Goal: Task Accomplishment & Management: Use online tool/utility

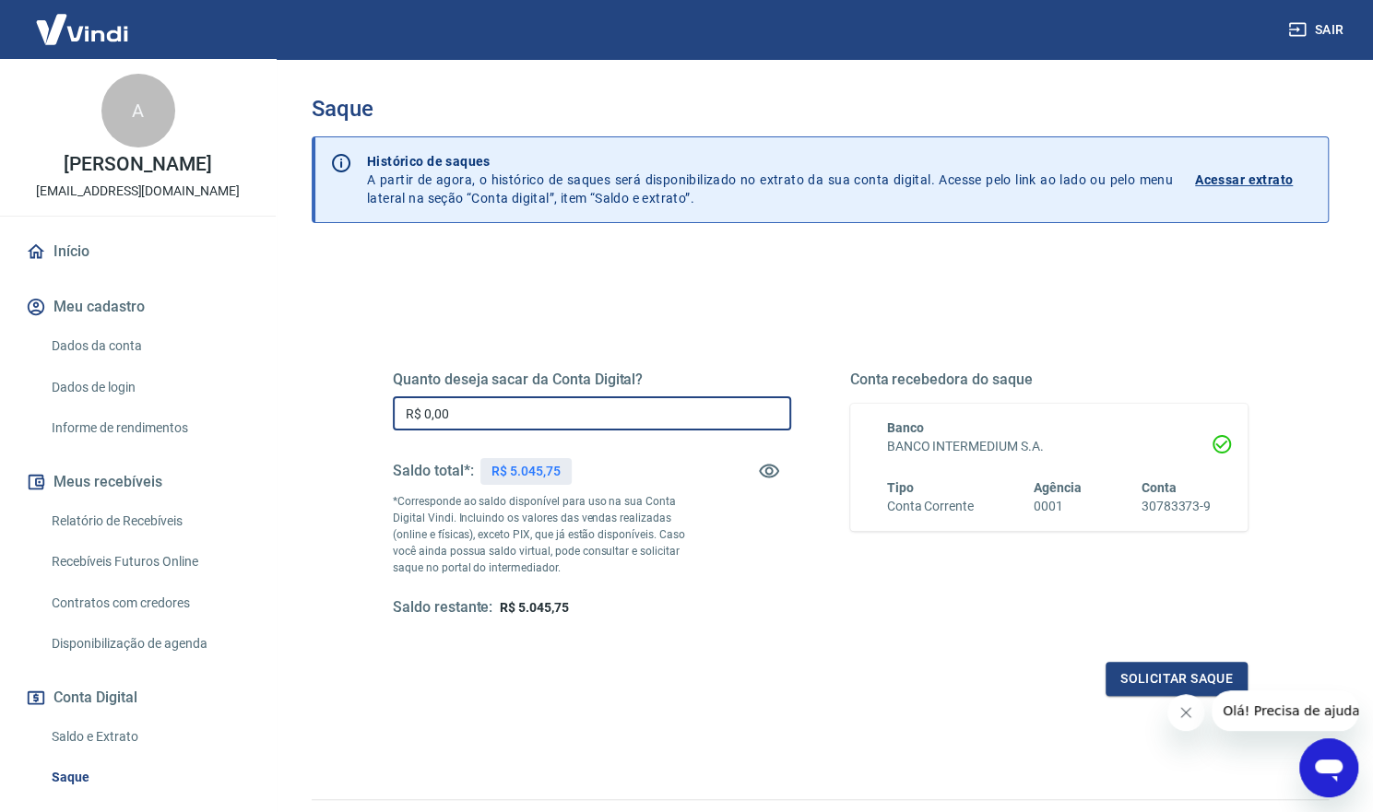
click at [491, 405] on input "R$ 0,00" at bounding box center [592, 413] width 398 height 34
type input "R$ 5.045,75"
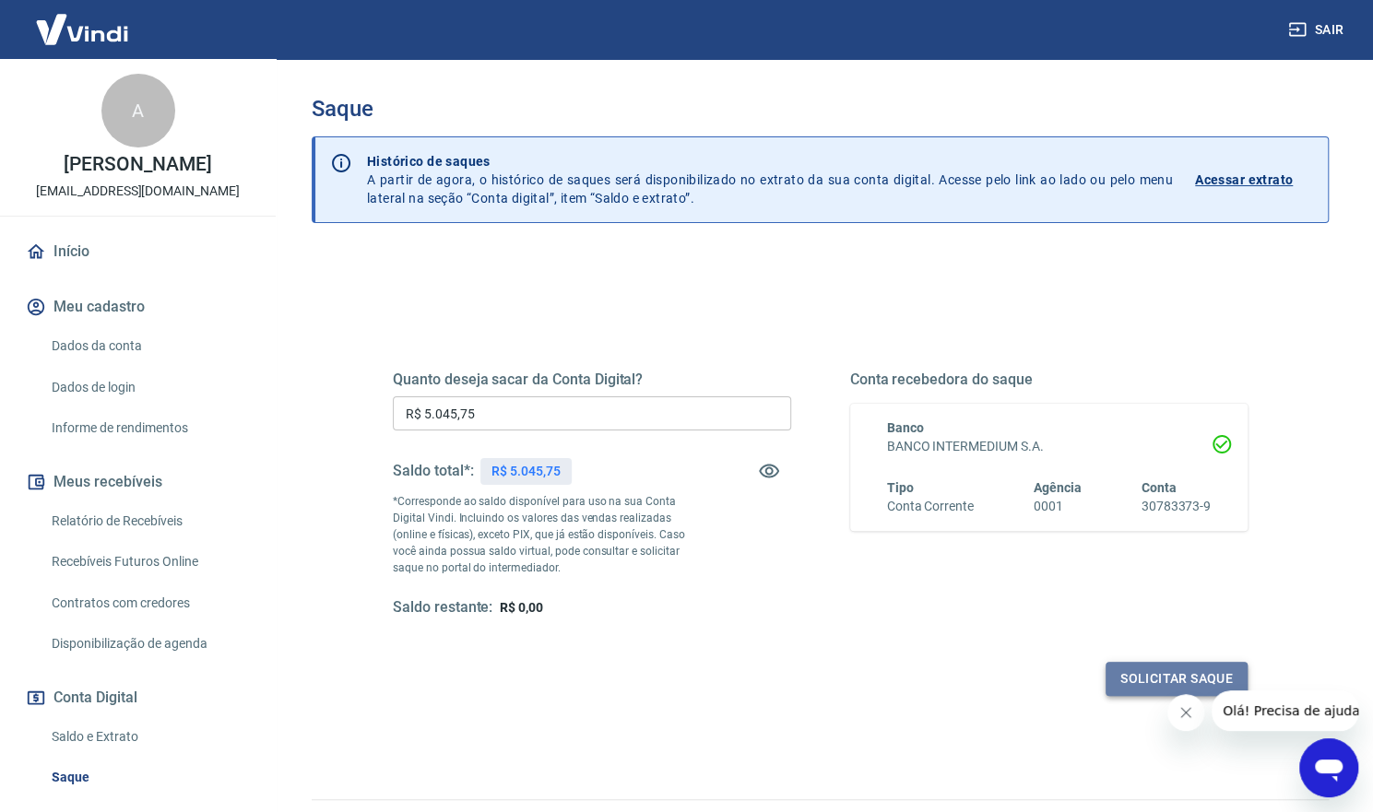
click at [1138, 670] on button "Solicitar saque" at bounding box center [1176, 679] width 142 height 34
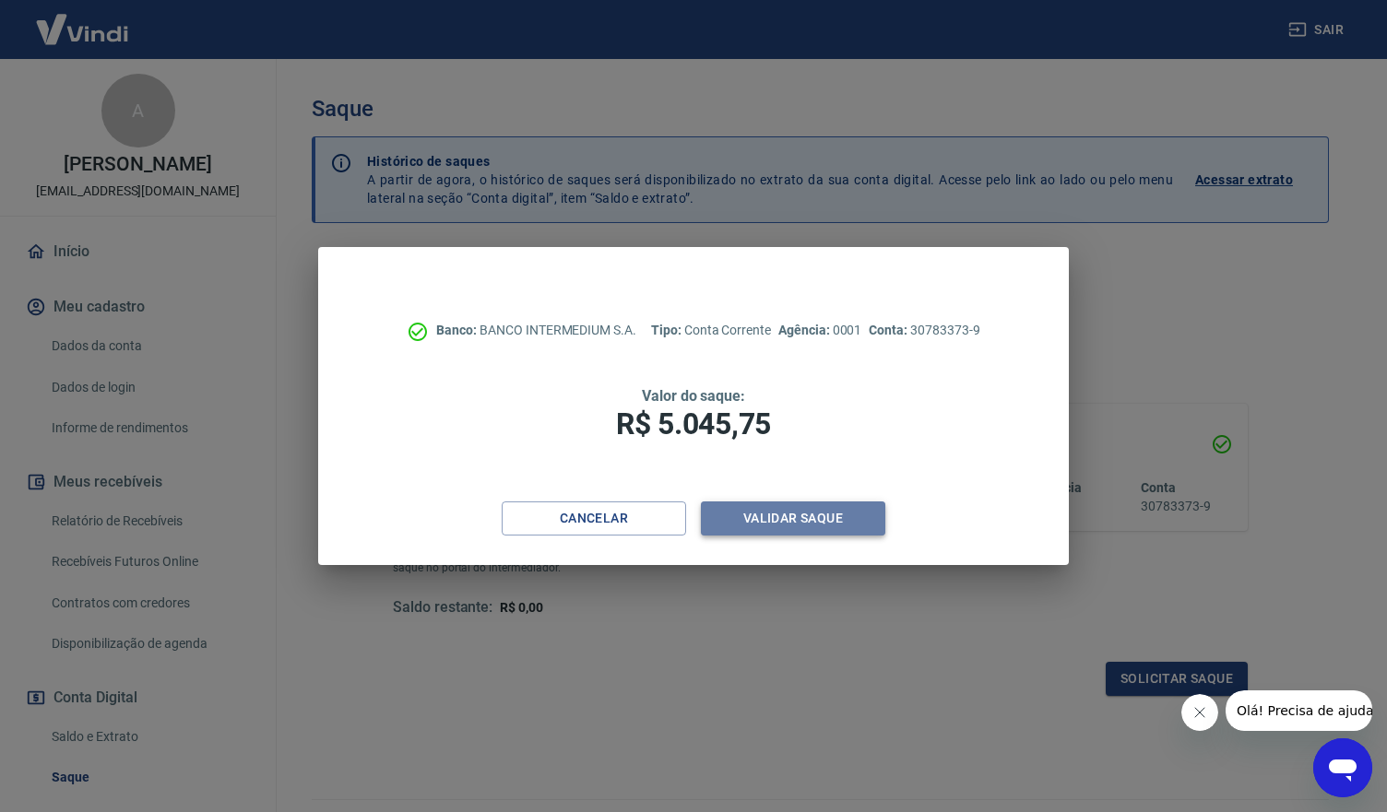
click at [769, 507] on button "Validar saque" at bounding box center [793, 519] width 184 height 34
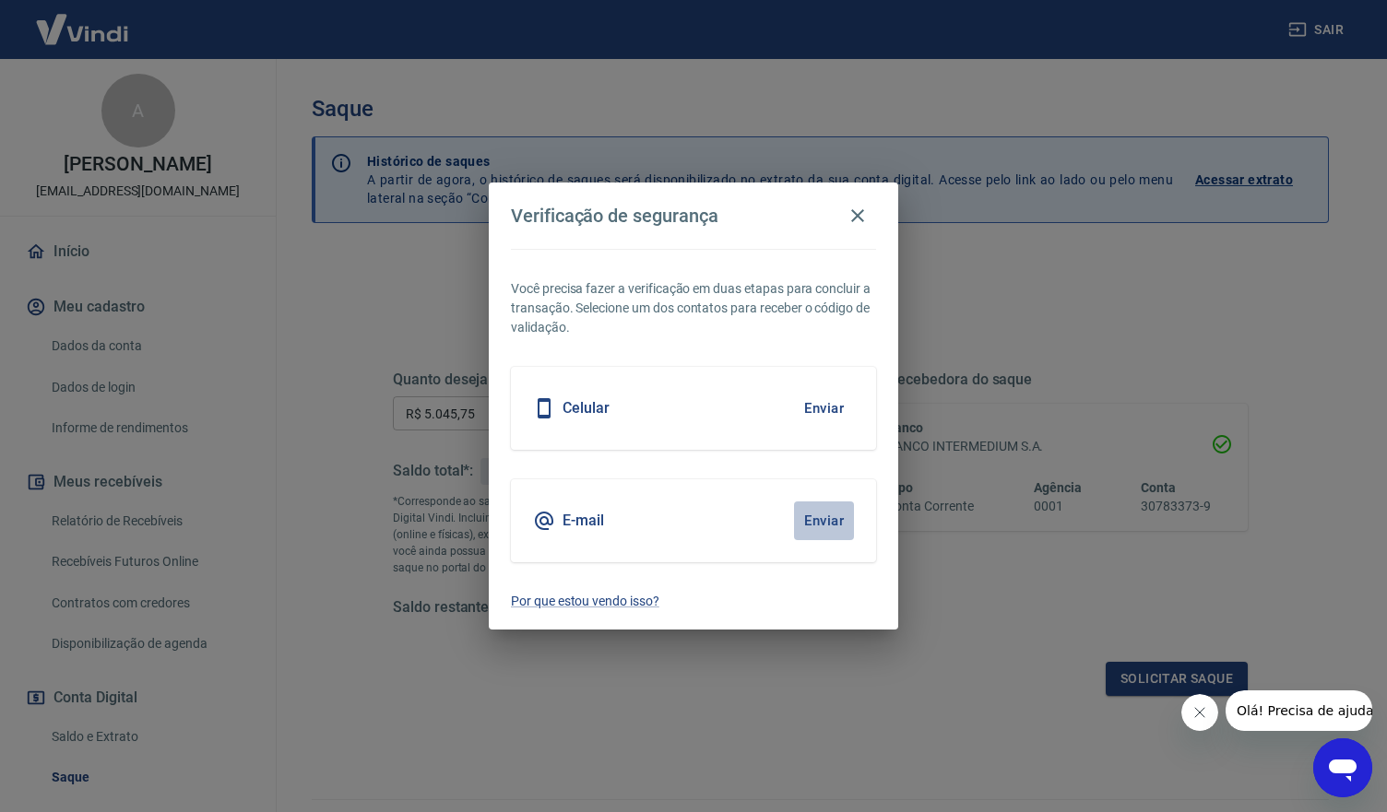
click at [817, 521] on button "Enviar" at bounding box center [824, 521] width 60 height 39
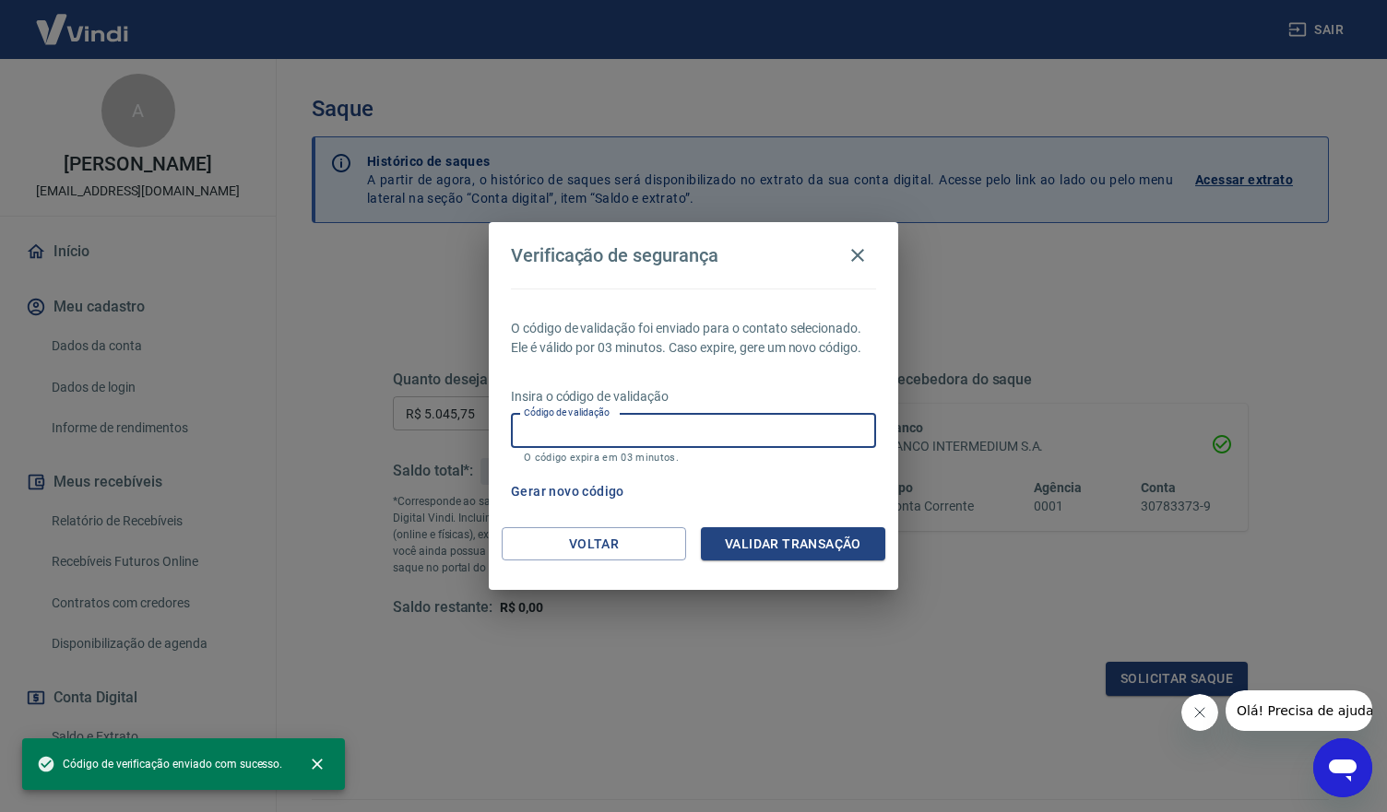
click at [664, 436] on input "Código de validação" at bounding box center [693, 431] width 365 height 34
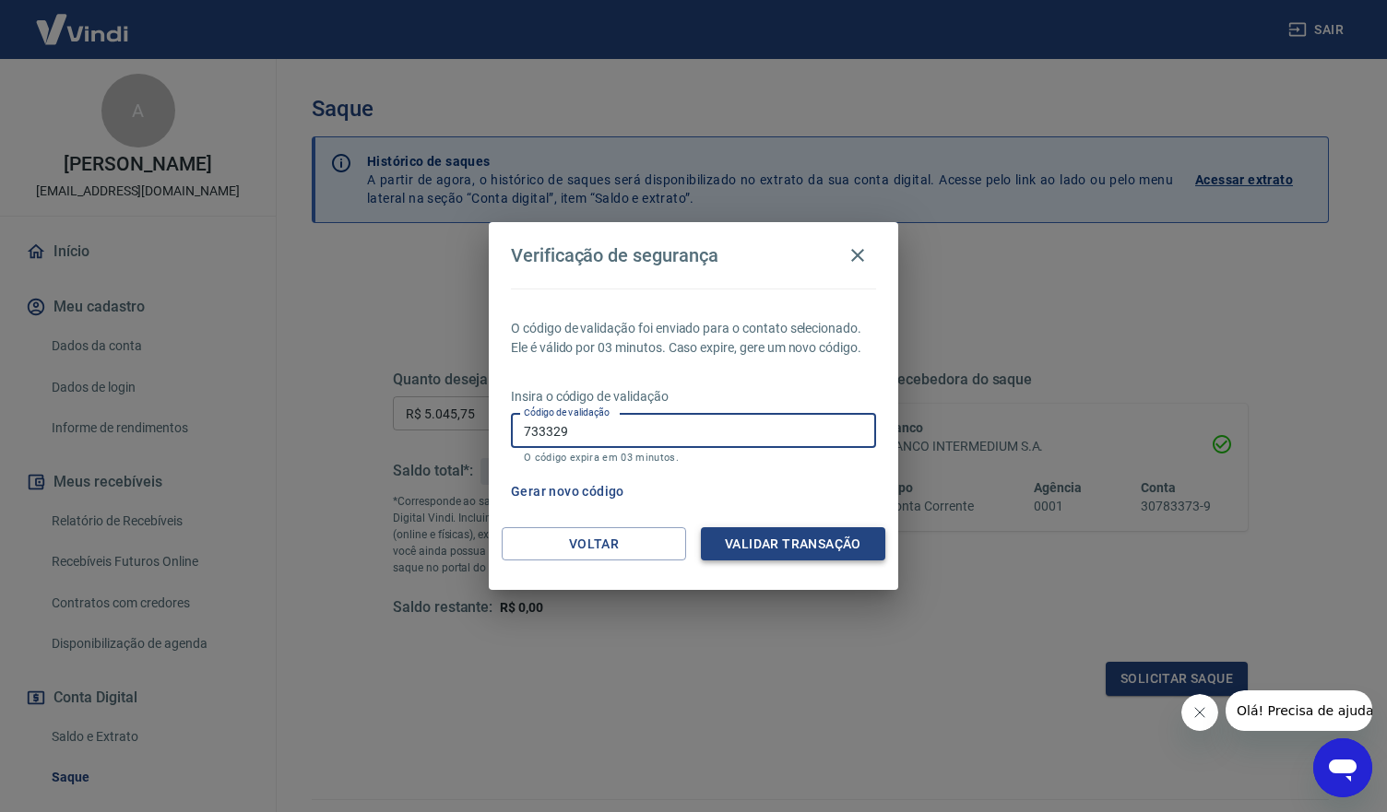
type input "733329"
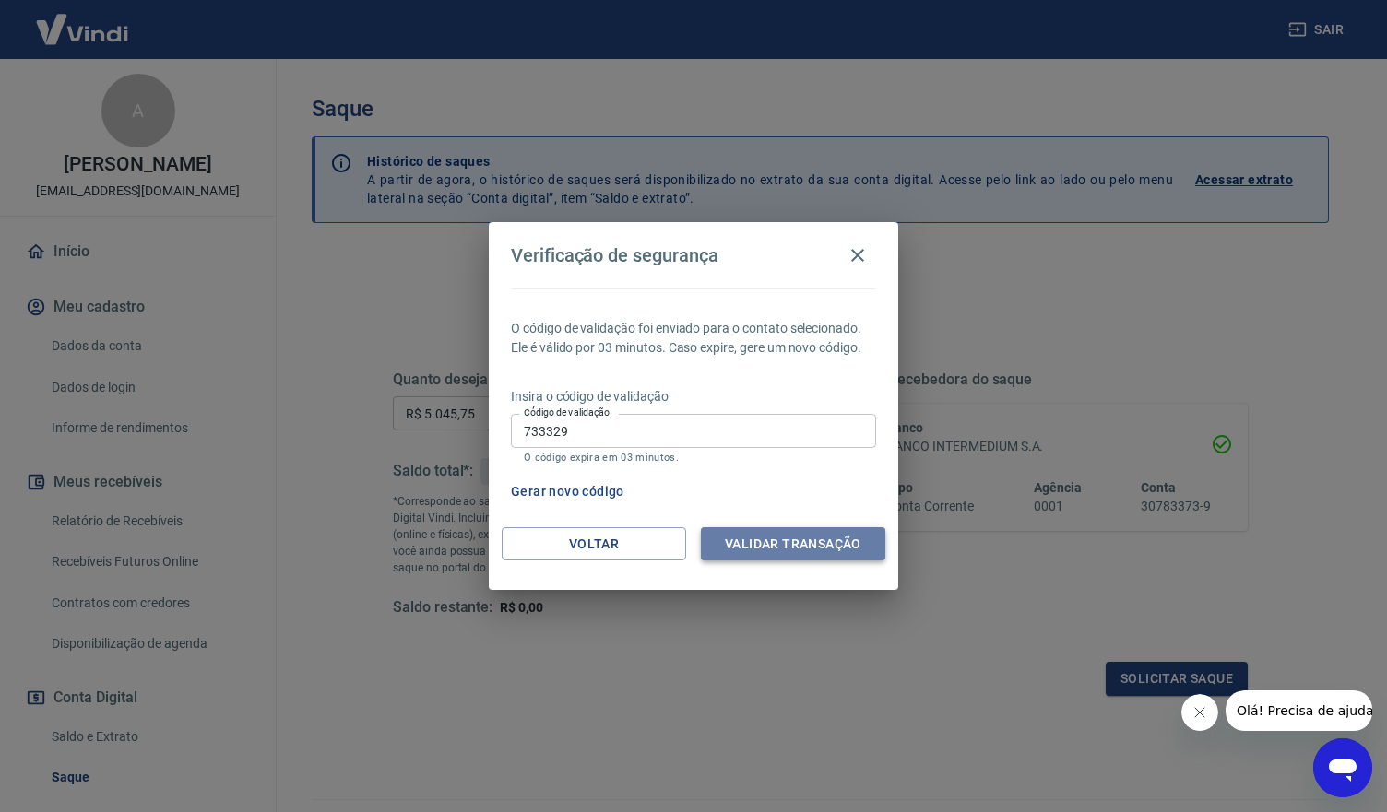
click at [822, 543] on button "Validar transação" at bounding box center [793, 544] width 184 height 34
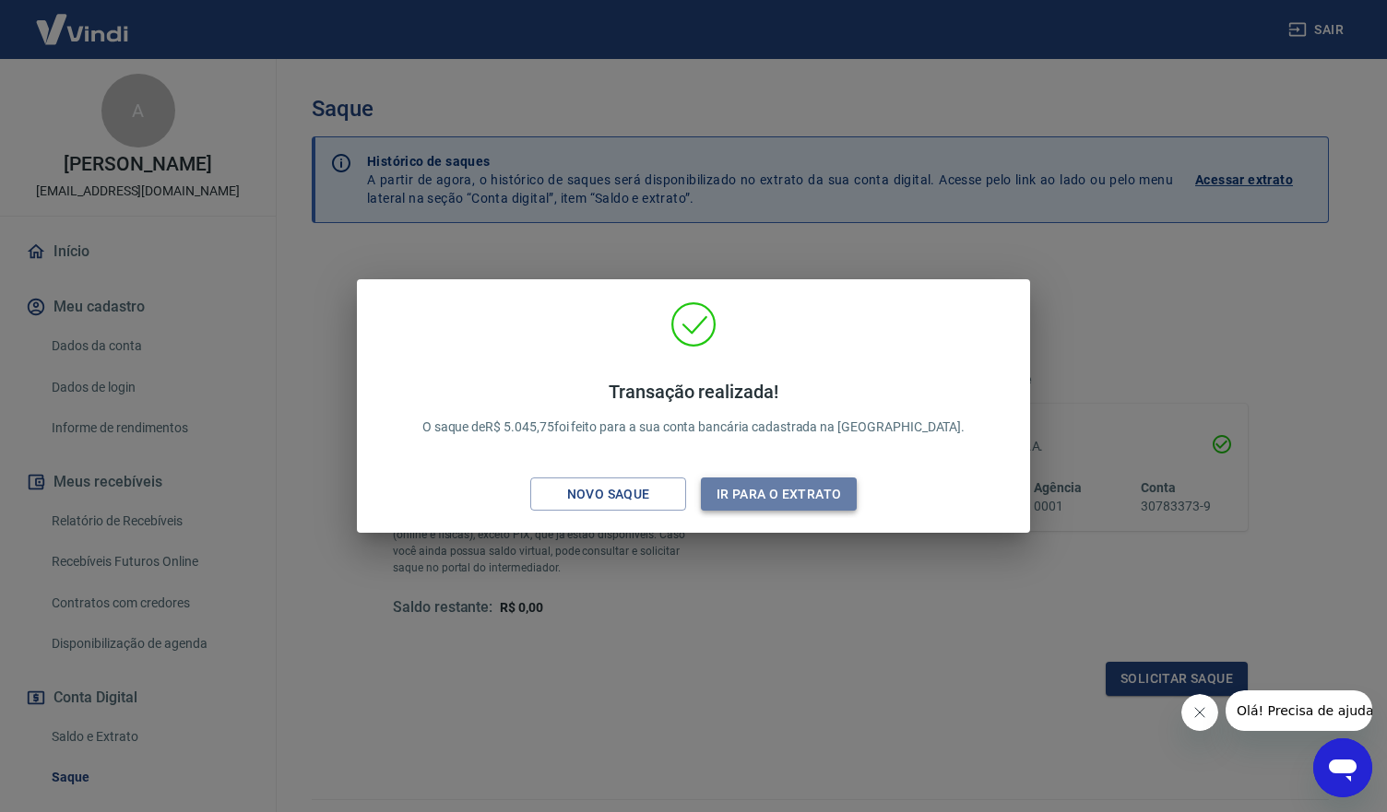
click at [800, 491] on button "Ir para o extrato" at bounding box center [779, 495] width 156 height 34
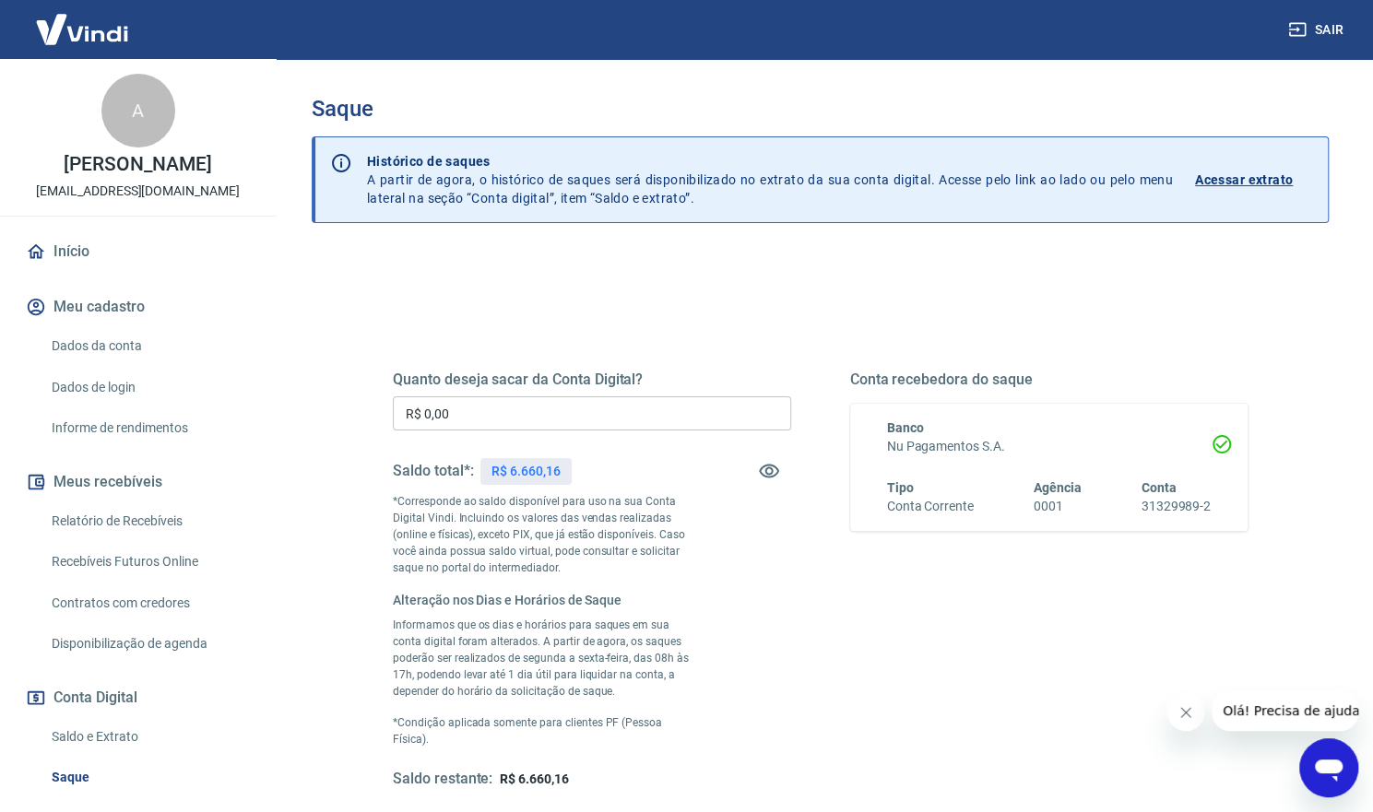
click at [411, 150] on div "Histórico de saques A partir de agora, o histórico de saques será disponibiliza…" at bounding box center [839, 179] width 975 height 85
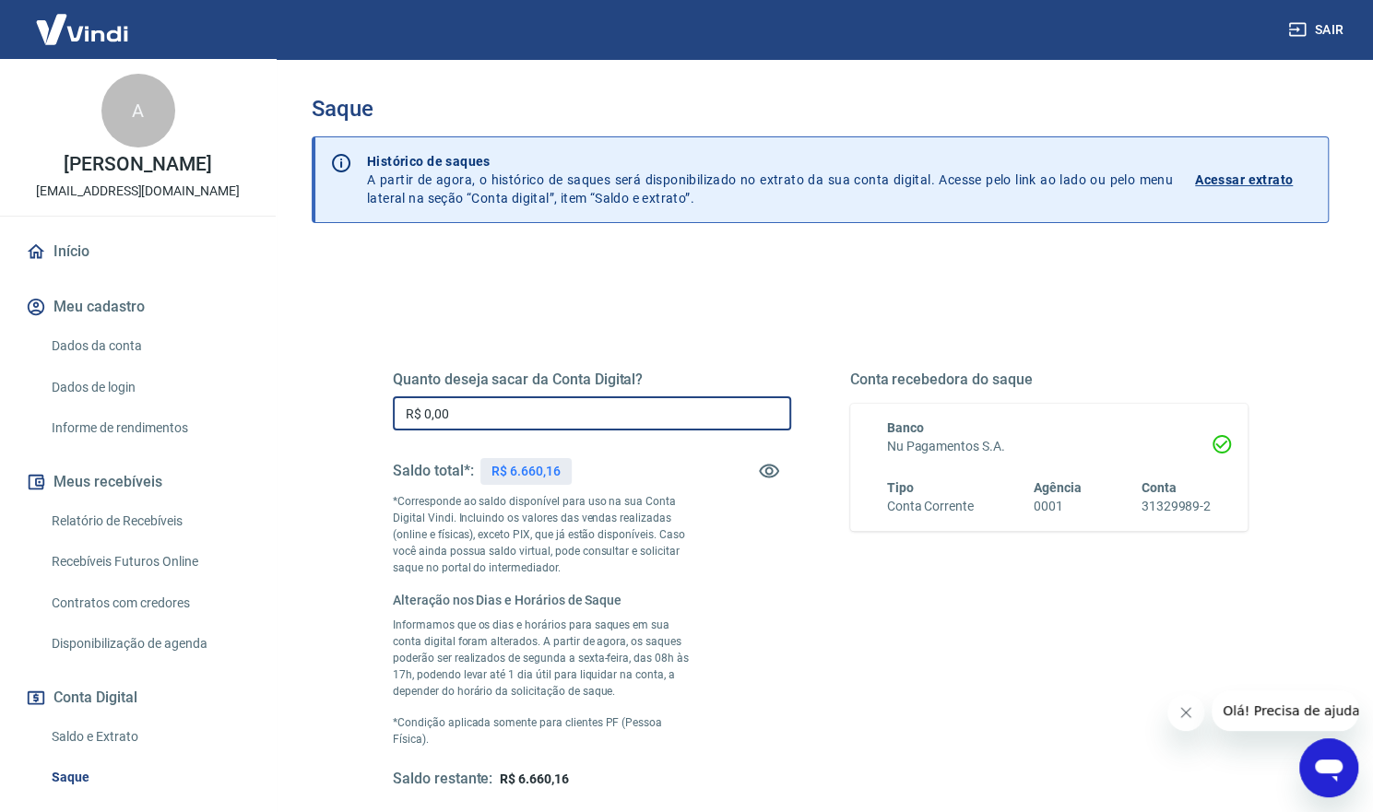
click at [492, 403] on input "R$ 0,00" at bounding box center [592, 413] width 398 height 34
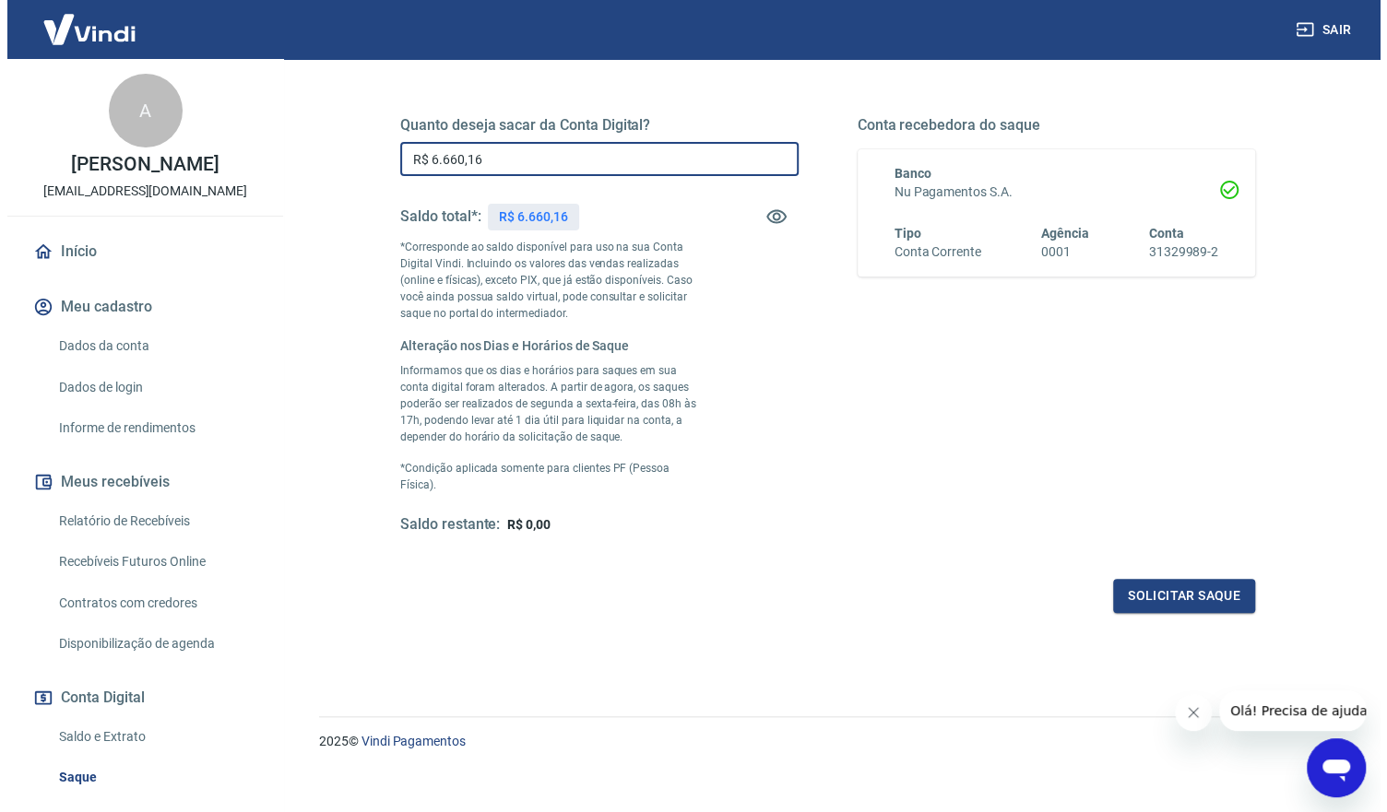
scroll to position [257, 0]
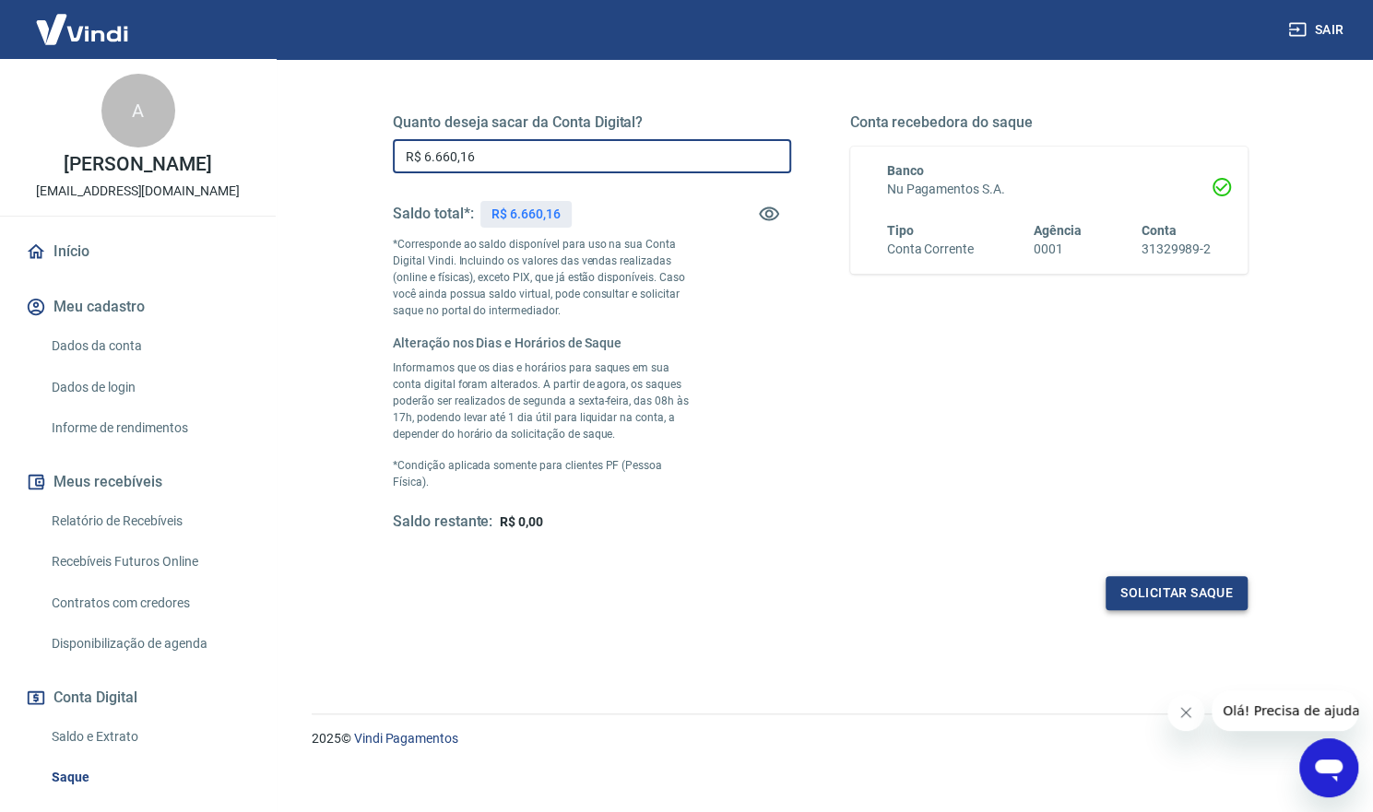
type input "R$ 6.660,16"
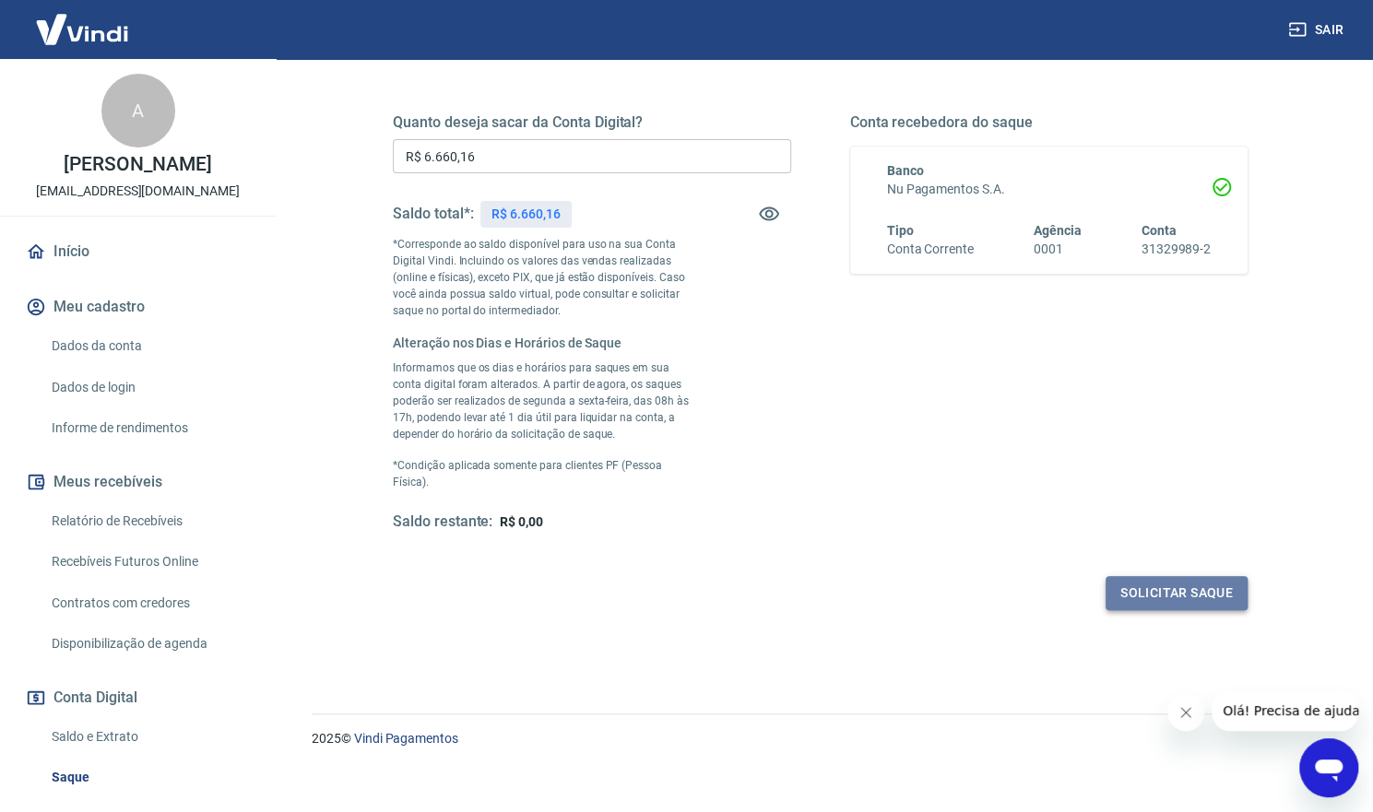
click at [1167, 600] on button "Solicitar saque" at bounding box center [1176, 593] width 142 height 34
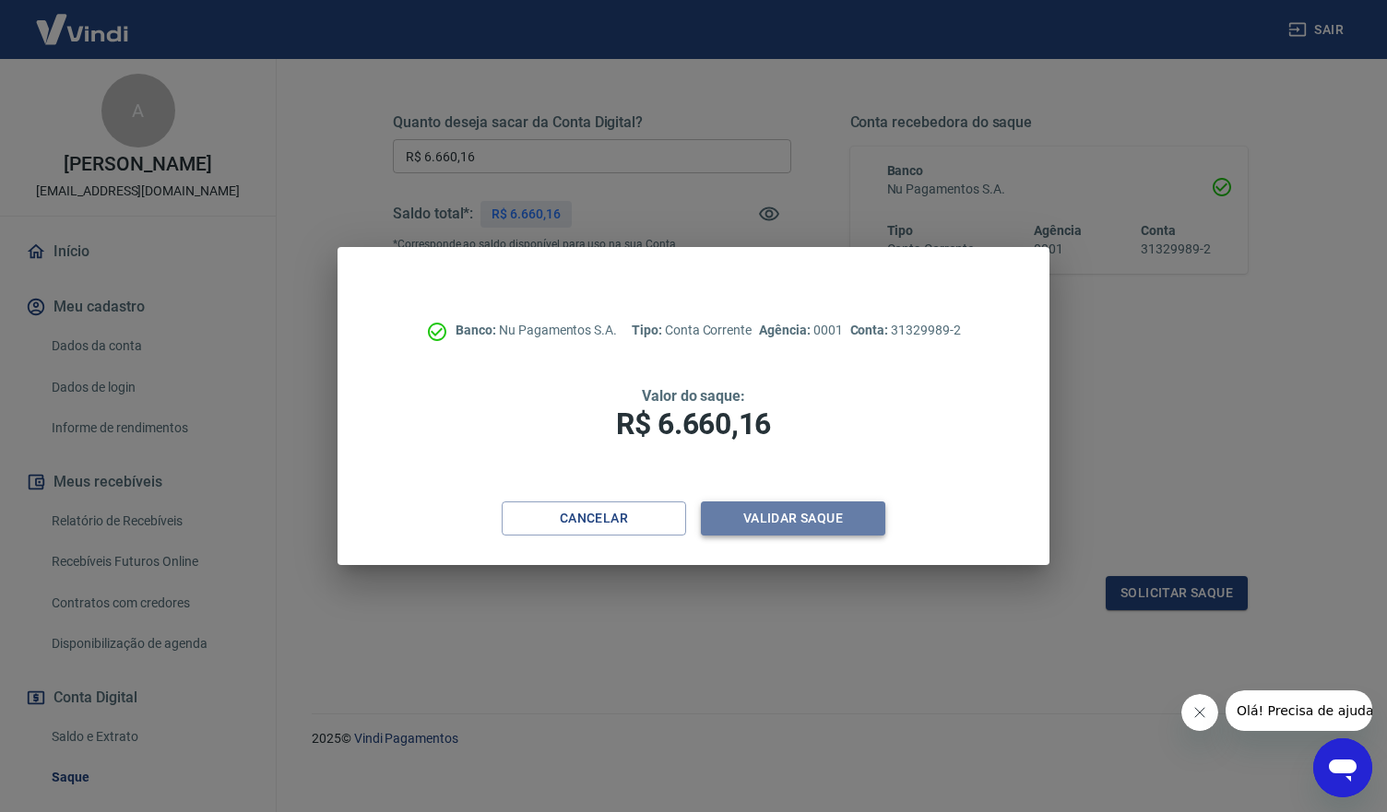
click at [842, 528] on button "Validar saque" at bounding box center [793, 519] width 184 height 34
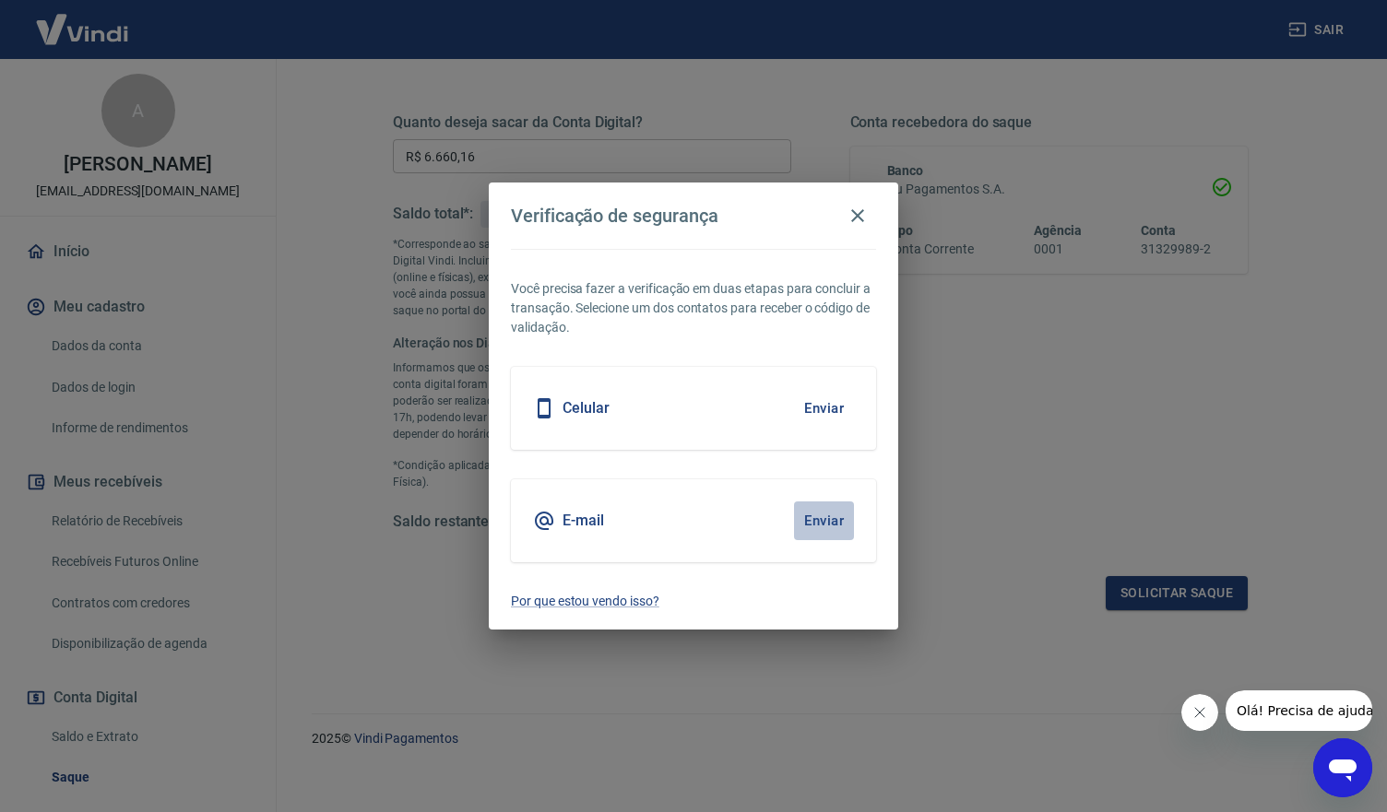
click at [816, 531] on button "Enviar" at bounding box center [824, 521] width 60 height 39
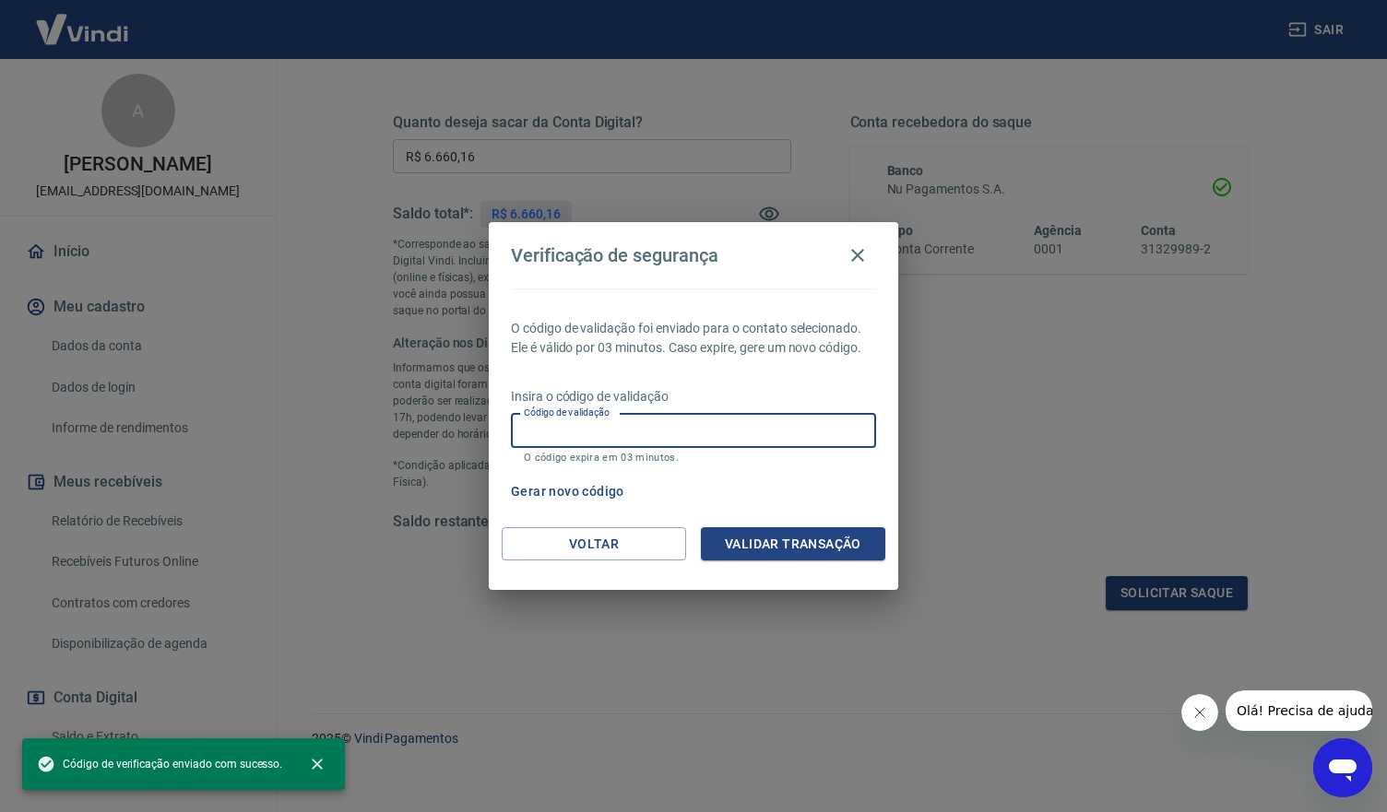
click at [664, 431] on input "Código de validação" at bounding box center [693, 431] width 365 height 34
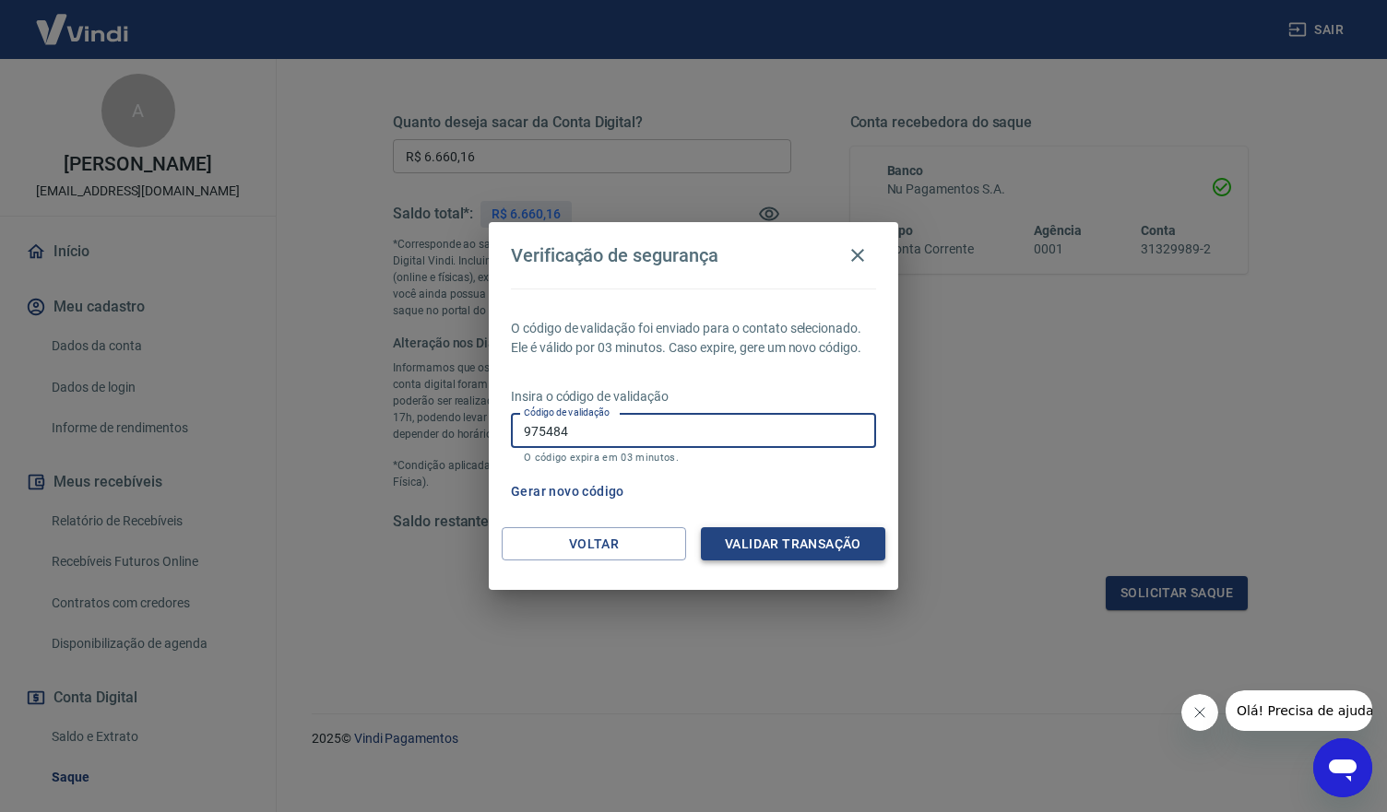
type input "975484"
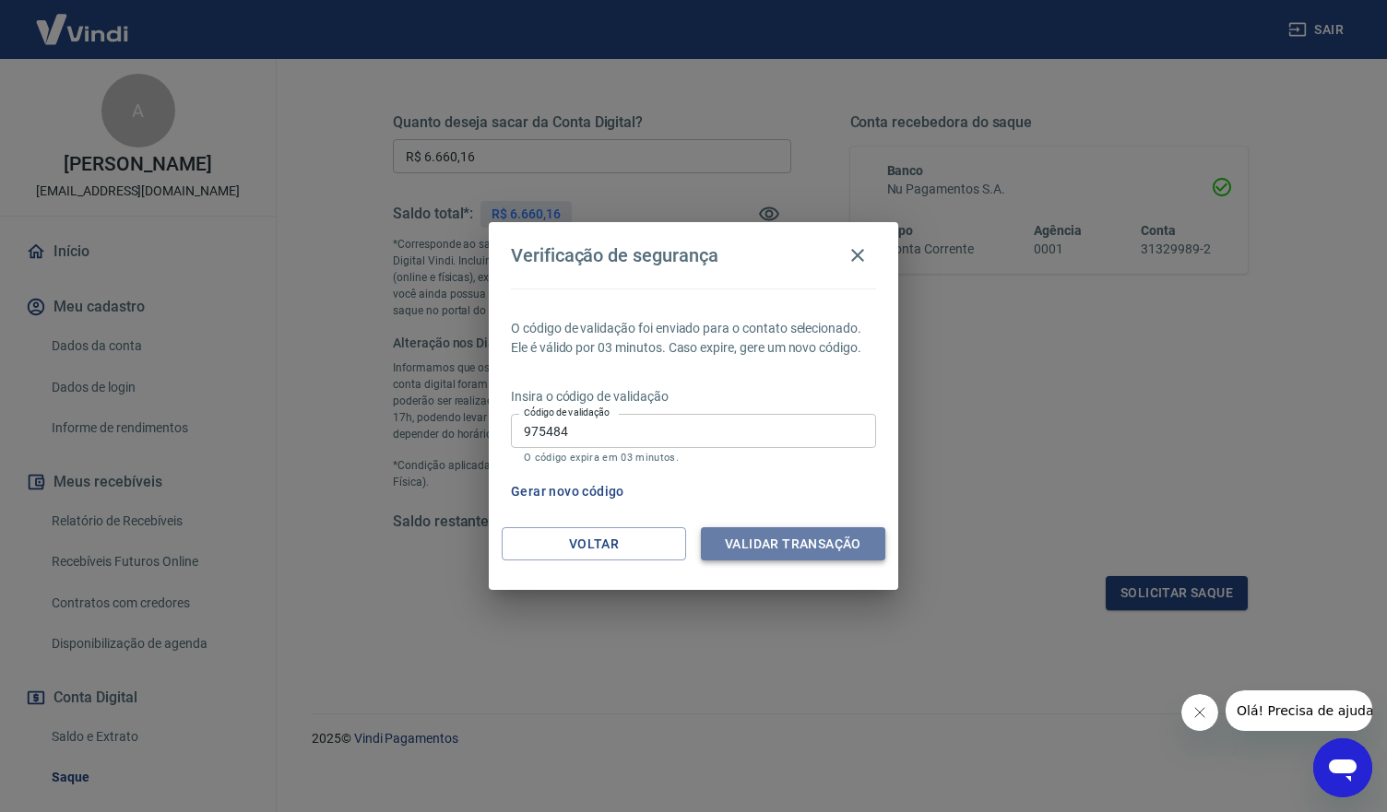
click at [763, 544] on button "Validar transação" at bounding box center [793, 544] width 184 height 34
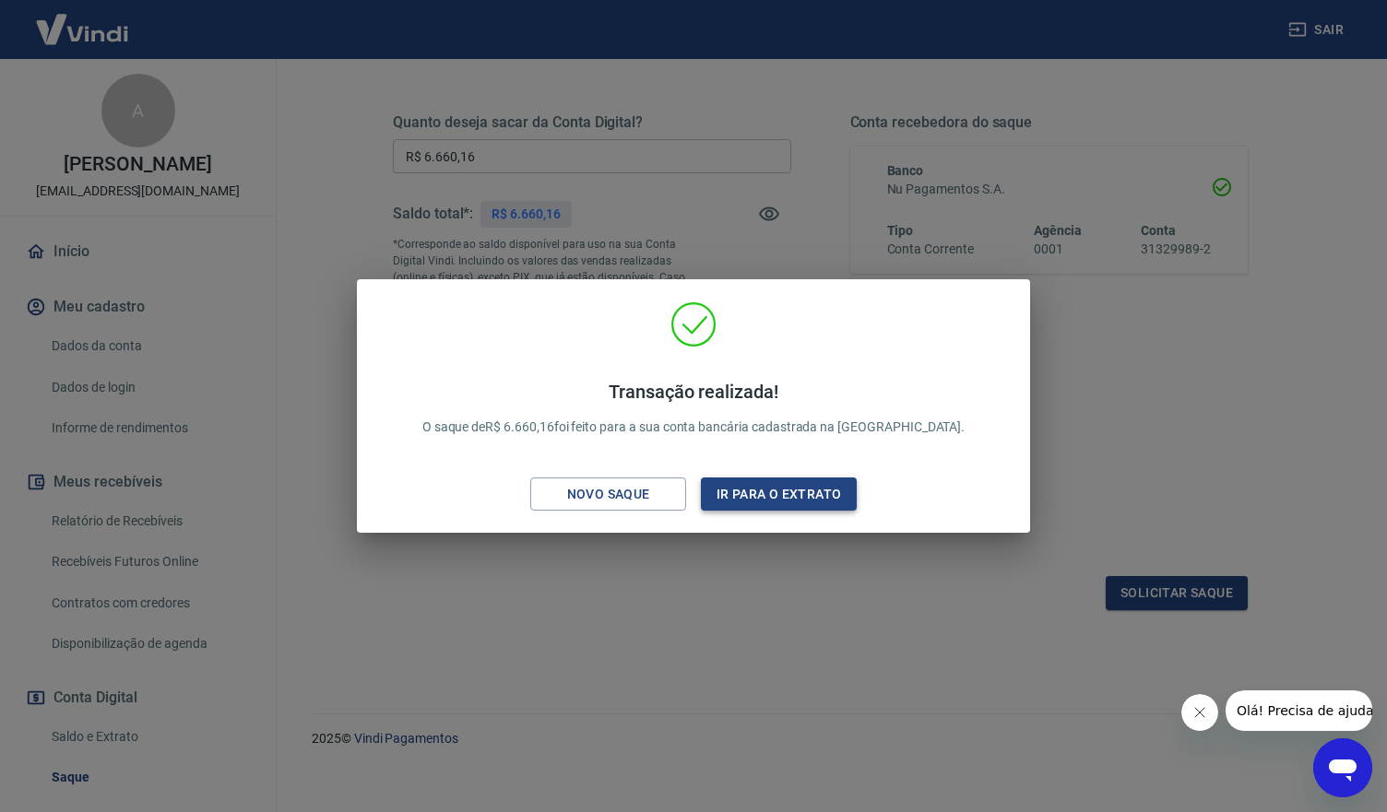
click at [746, 496] on button "Ir para o extrato" at bounding box center [779, 495] width 156 height 34
